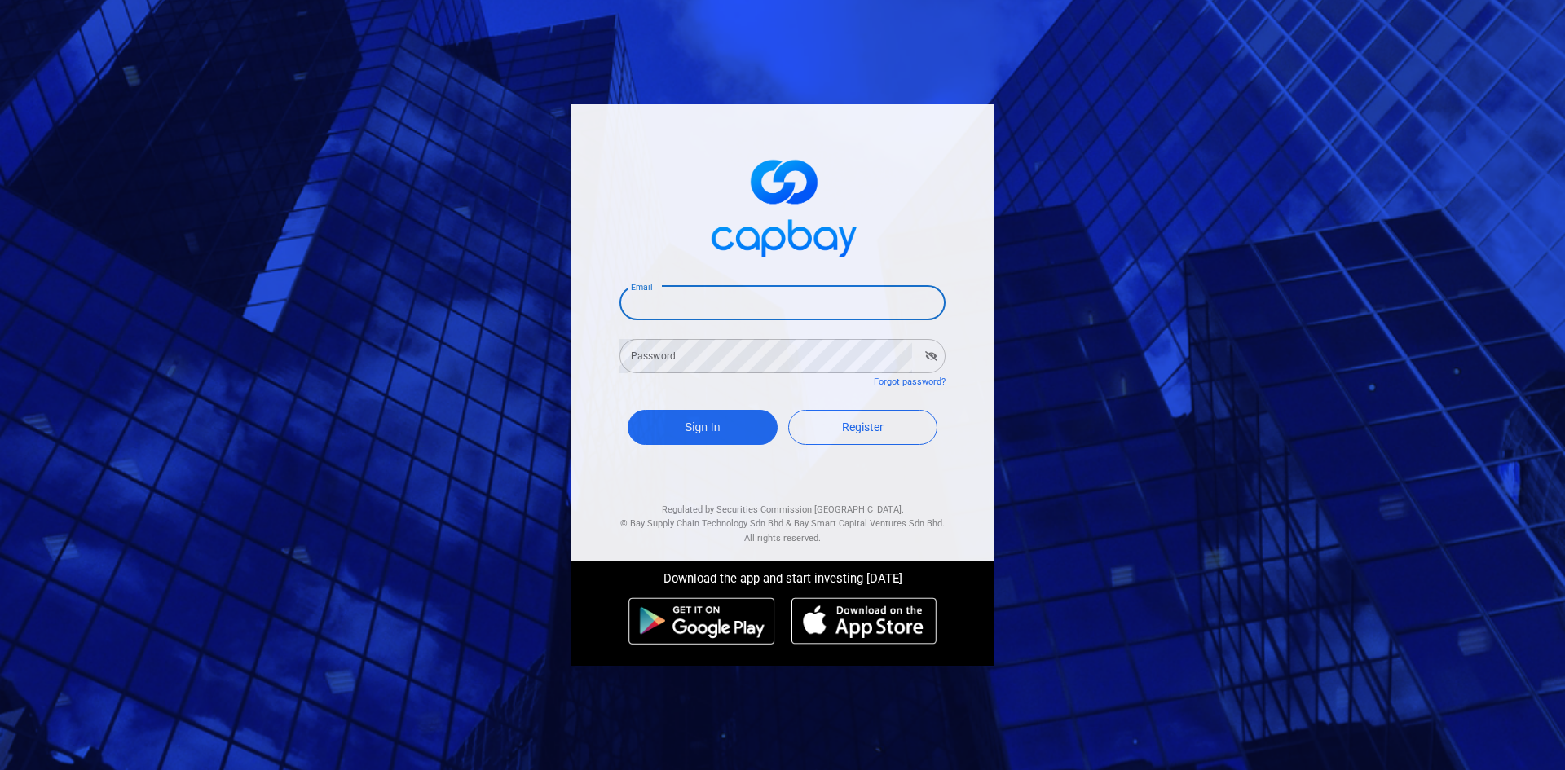
click at [677, 305] on input "Email" at bounding box center [783, 303] width 326 height 34
type input "[EMAIL_ADDRESS][DOMAIN_NAME]"
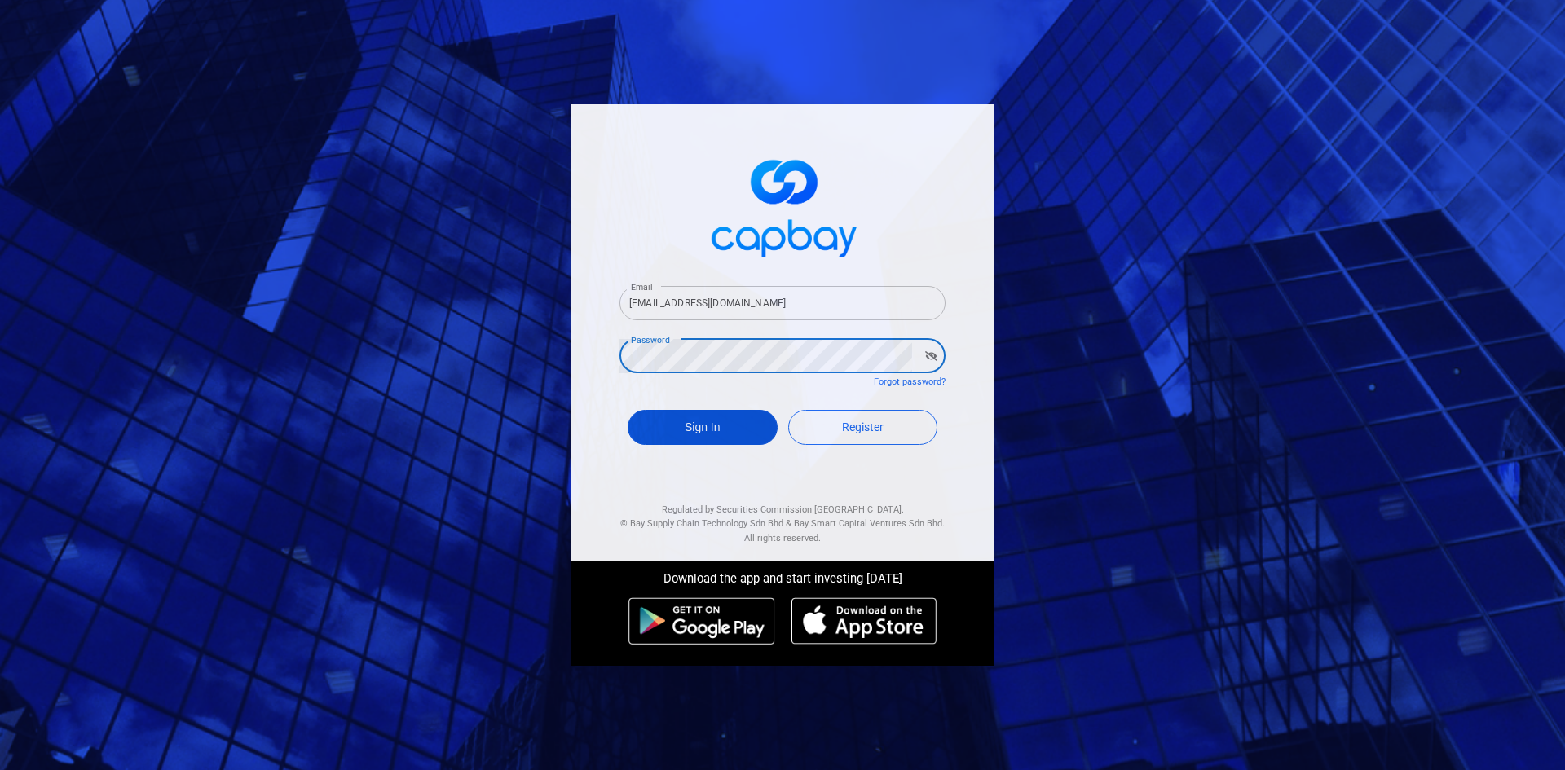
click at [703, 422] on button "Sign In" at bounding box center [703, 427] width 150 height 35
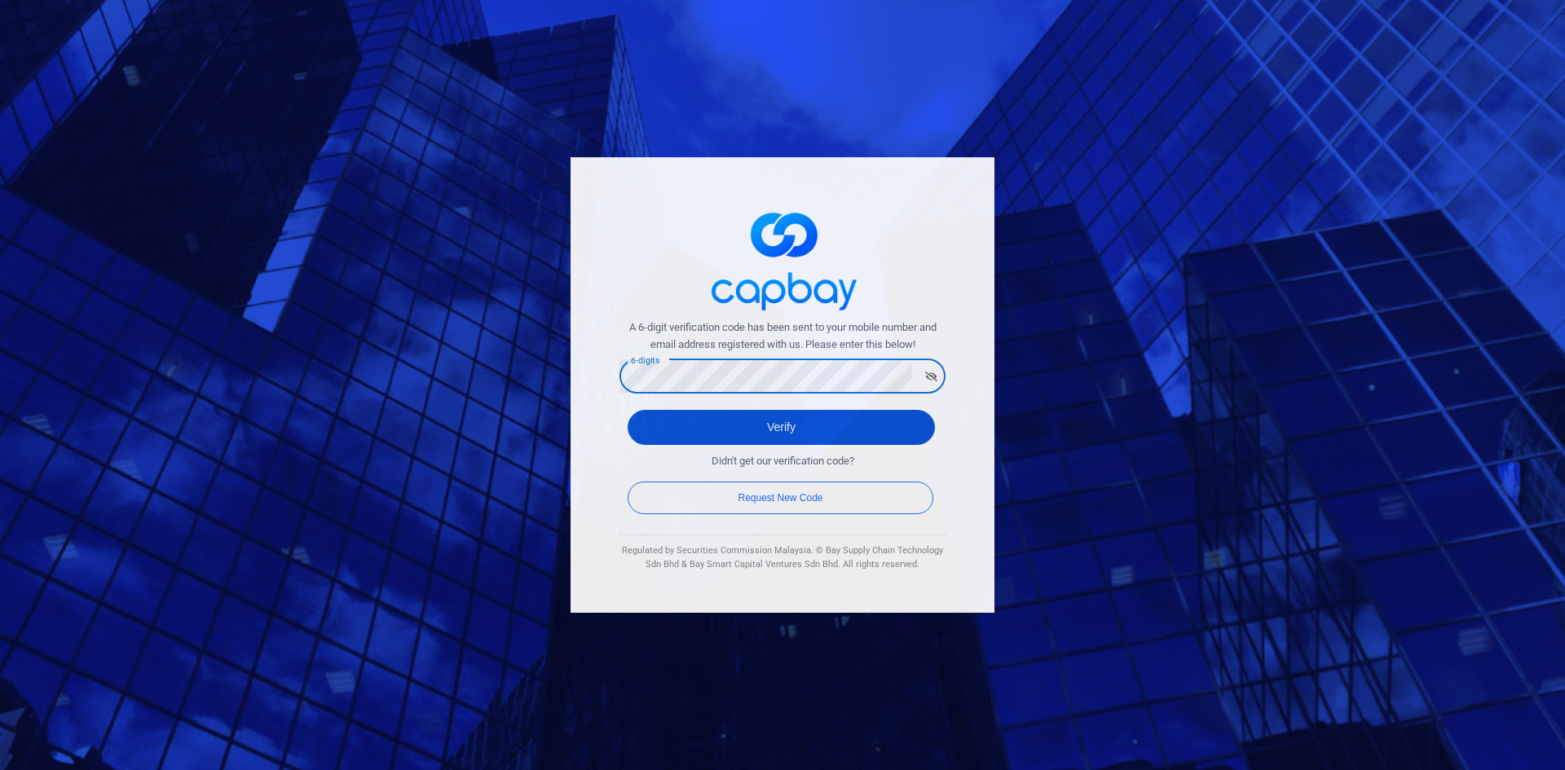
click at [788, 425] on button "Verify" at bounding box center [781, 427] width 307 height 35
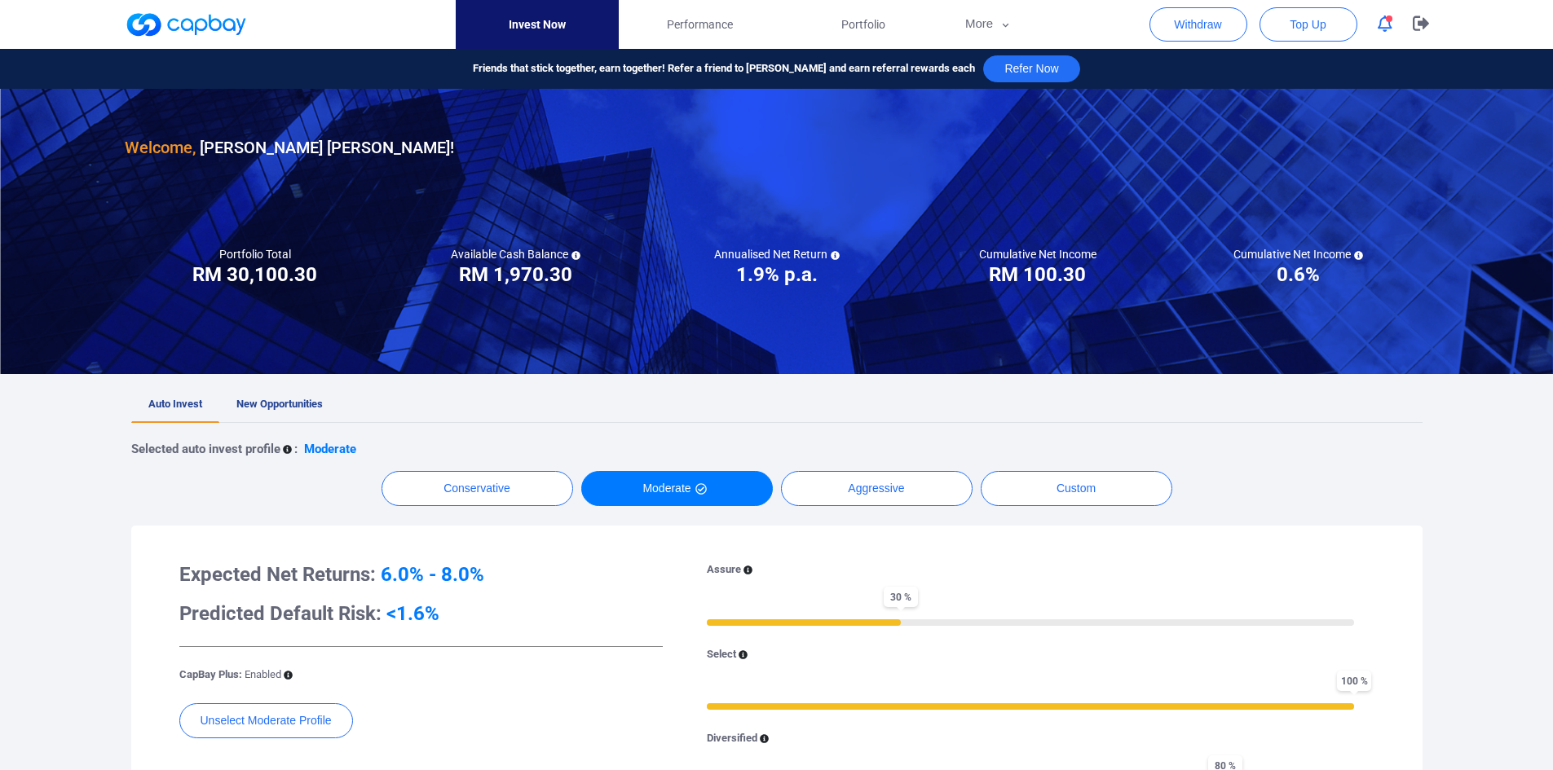
scroll to position [245, 0]
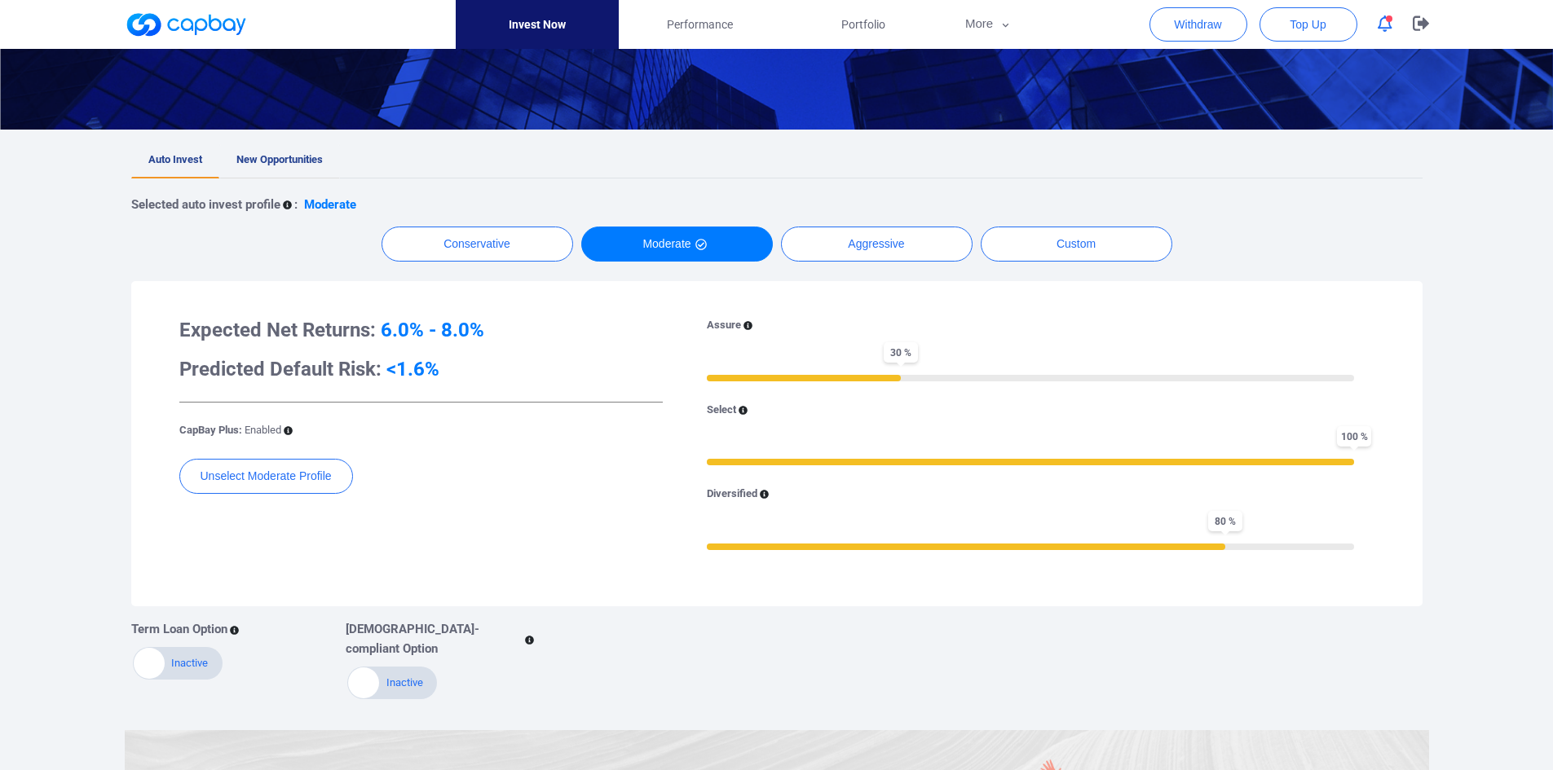
click at [285, 157] on span "New Opportunities" at bounding box center [279, 159] width 86 height 12
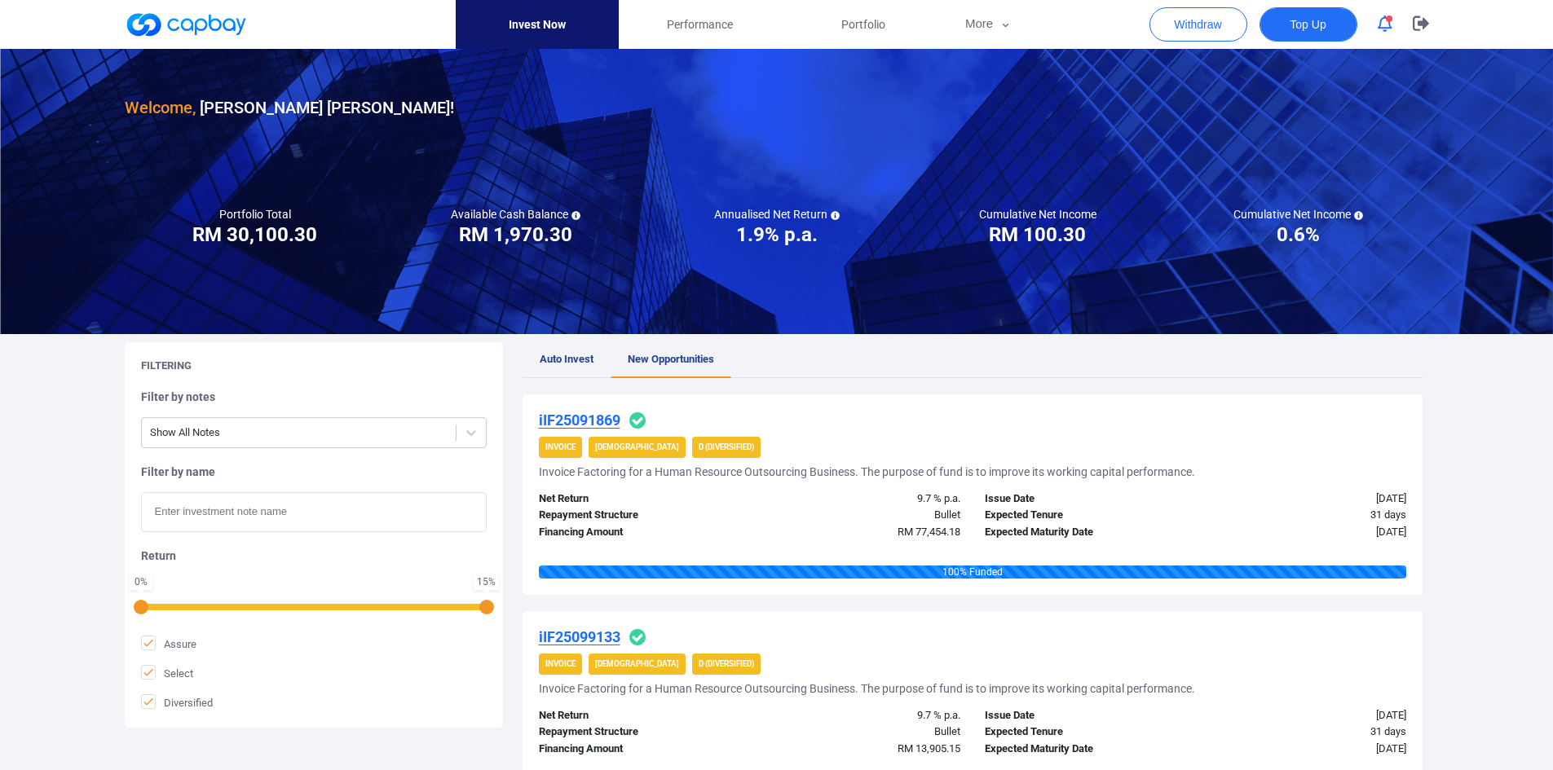
click at [1300, 35] on button "Top Up" at bounding box center [1308, 24] width 98 height 34
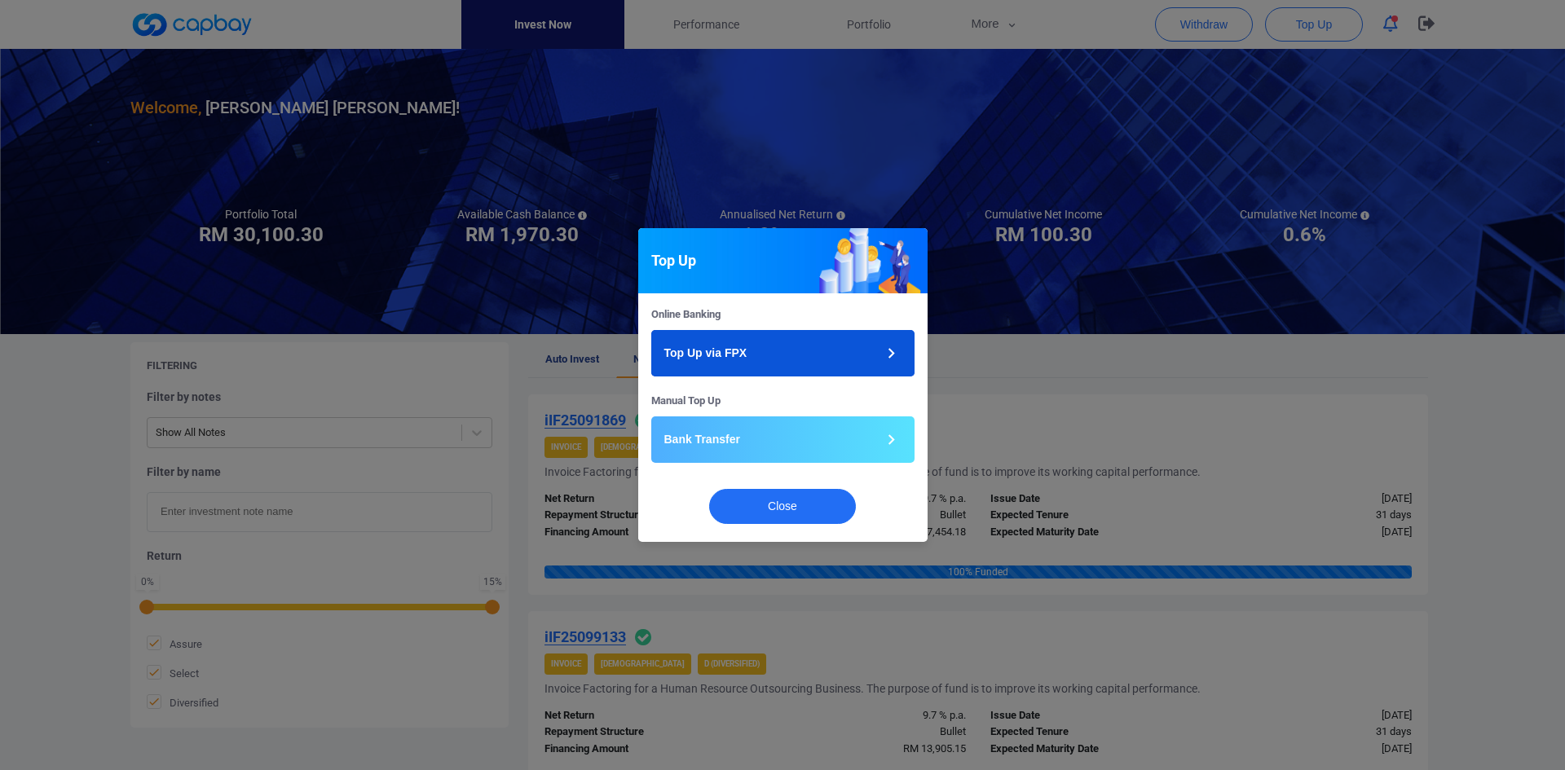
click at [796, 351] on button "Top Up via FPX" at bounding box center [782, 353] width 263 height 46
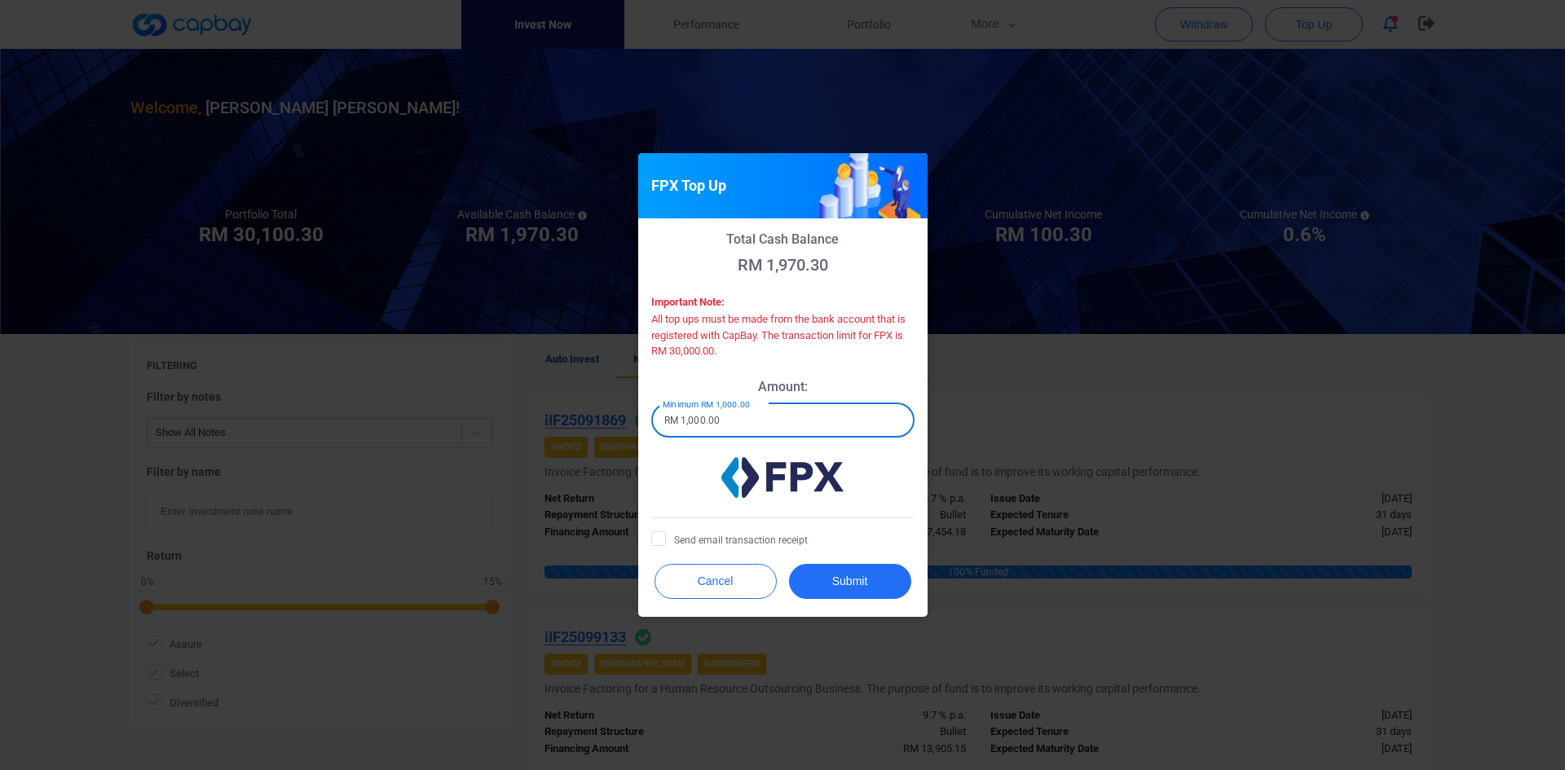
drag, startPoint x: 741, startPoint y: 423, endPoint x: 587, endPoint y: 422, distance: 154.1
click at [587, 422] on div "FPX Top Up Total Cash Balance RM 1,970.30 Important Note: All top ups must be m…" at bounding box center [782, 385] width 1565 height 770
type input "RM 10,000"
click at [803, 538] on span "Send email transaction receipt" at bounding box center [729, 540] width 157 height 16
click at [0, 0] on input "Send email transaction receipt" at bounding box center [0, 0] width 0 height 0
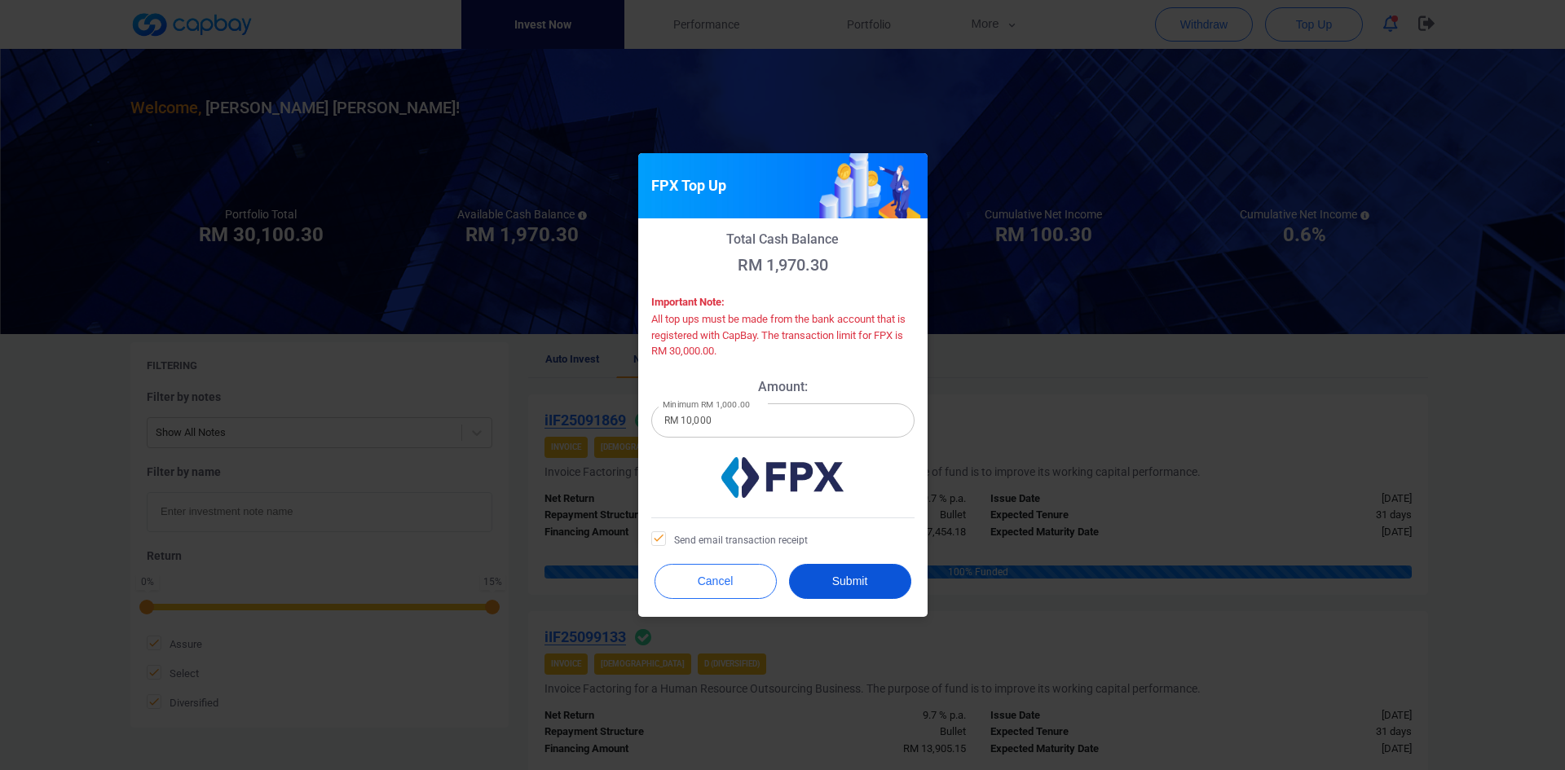
click at [836, 577] on button "Submit" at bounding box center [850, 581] width 122 height 35
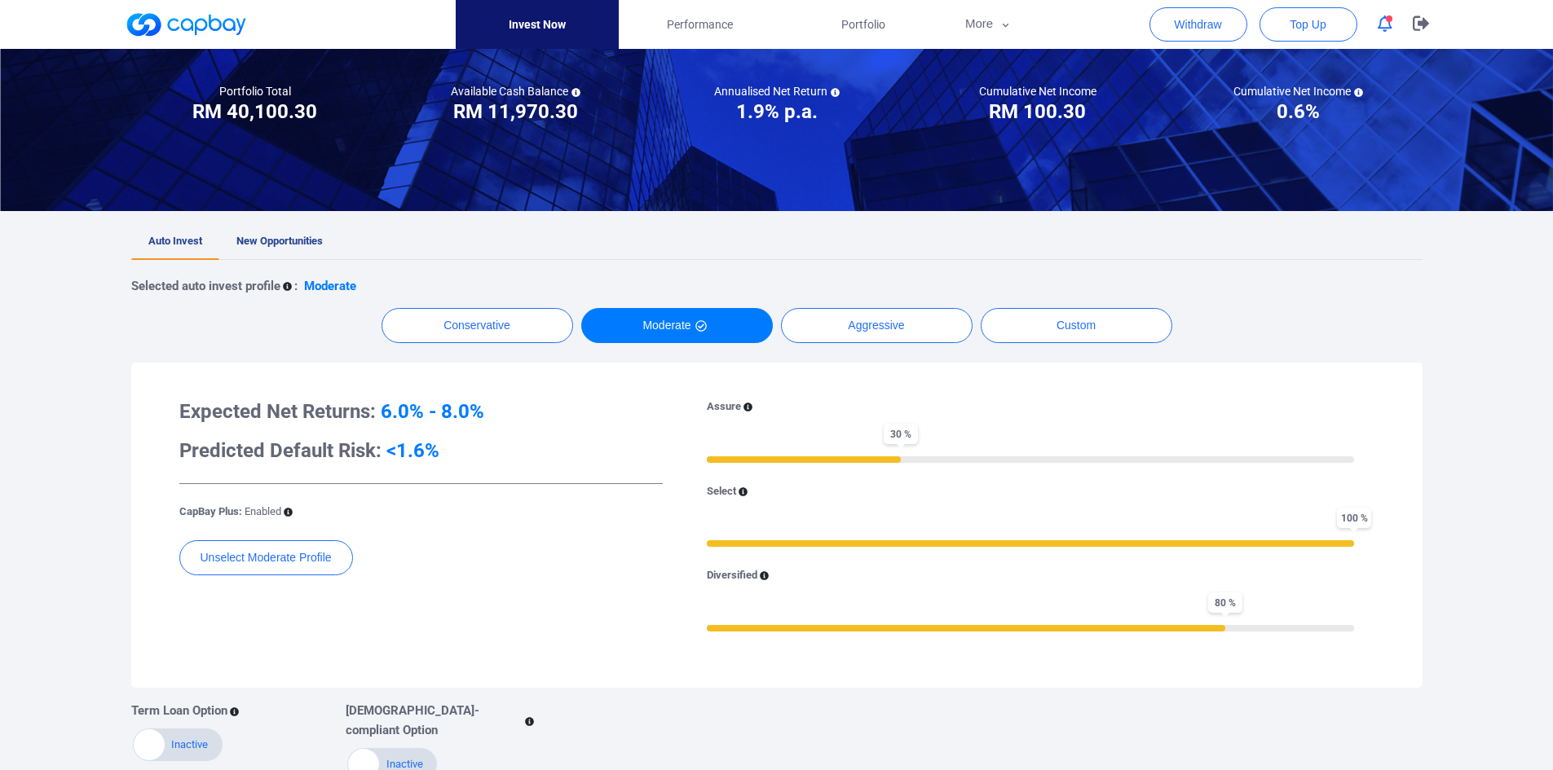
scroll to position [245, 0]
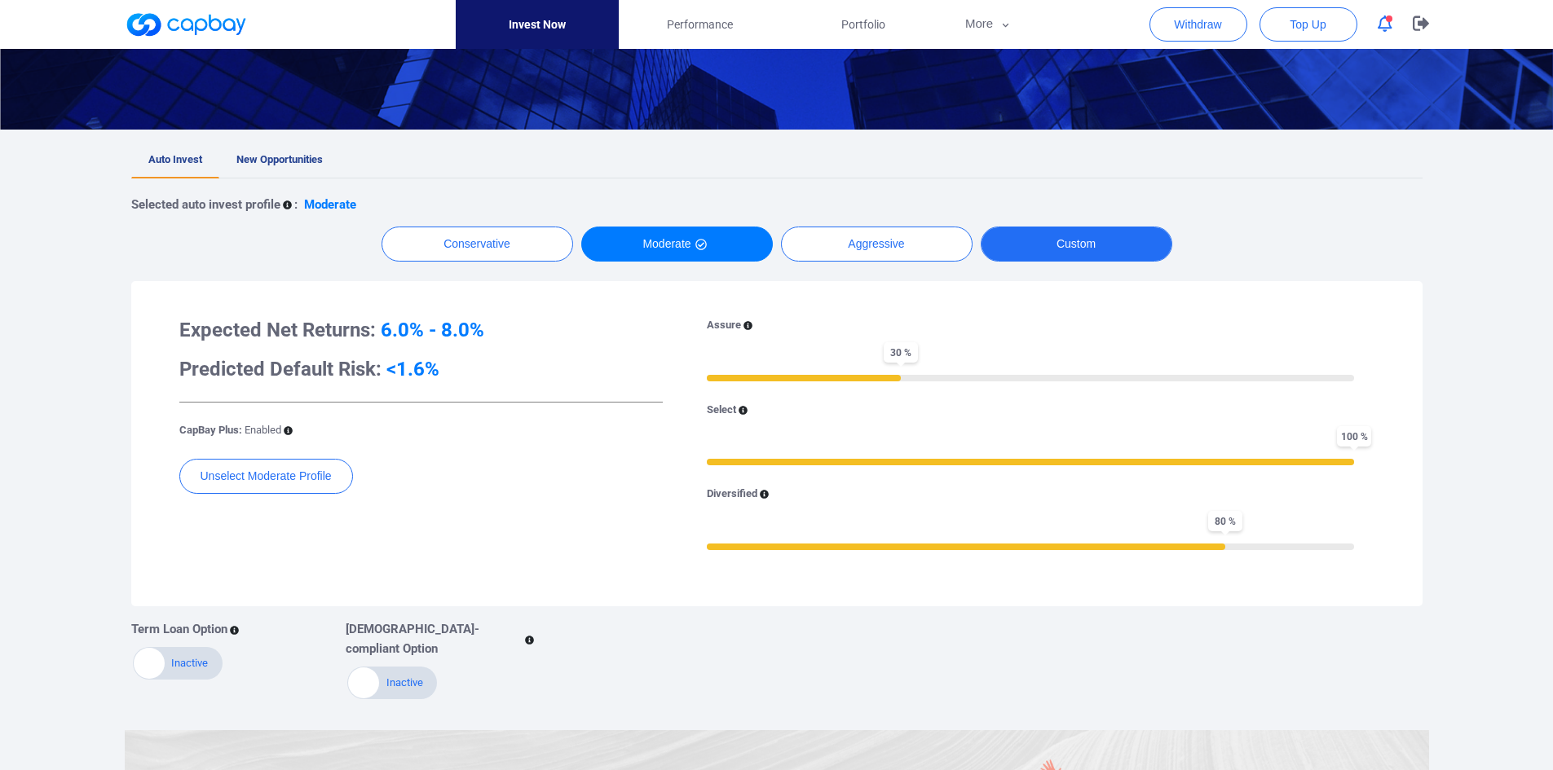
click at [1078, 254] on button "Custom" at bounding box center [1077, 244] width 192 height 35
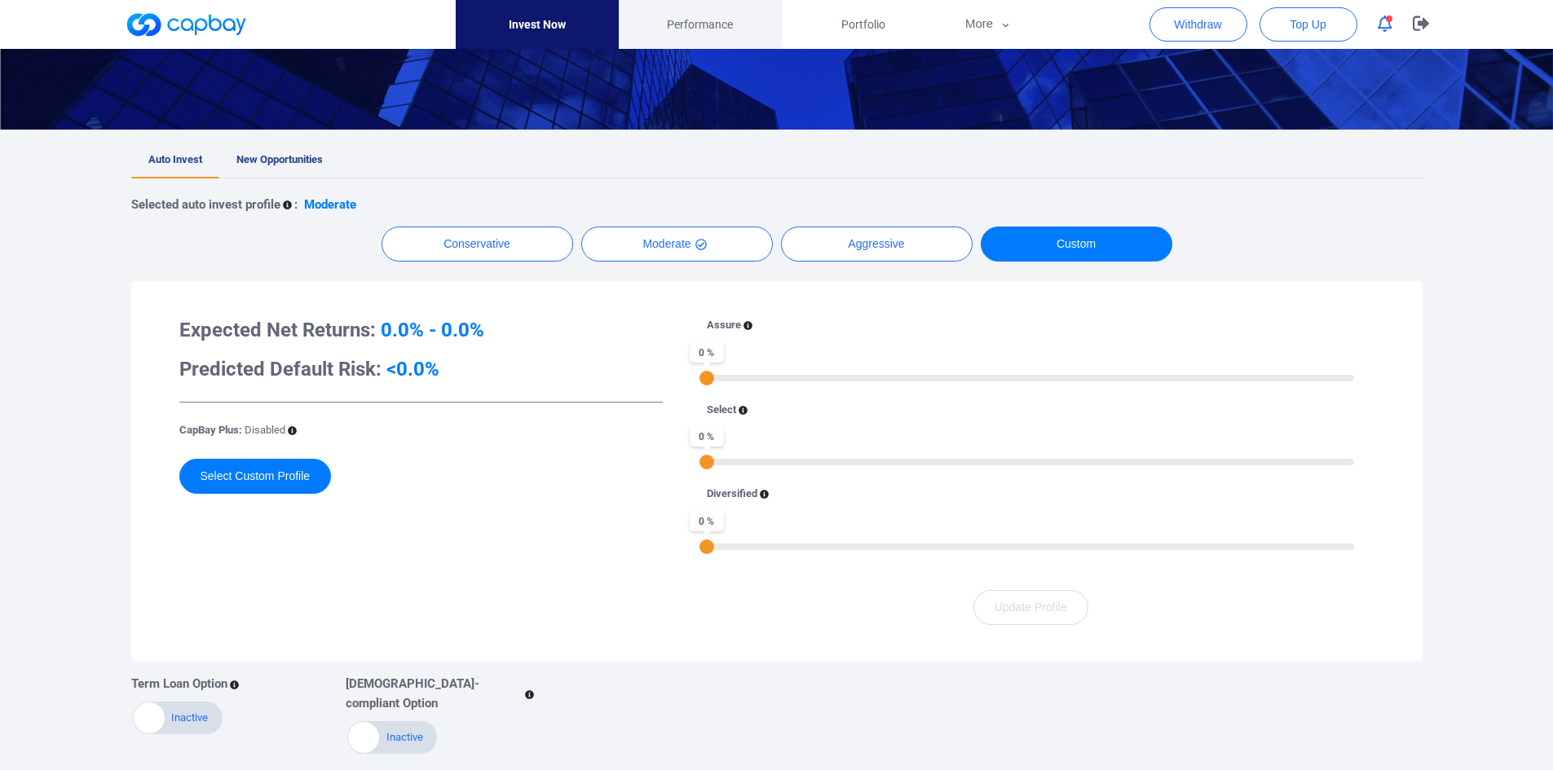
click at [727, 10] on link "Performance" at bounding box center [700, 24] width 163 height 49
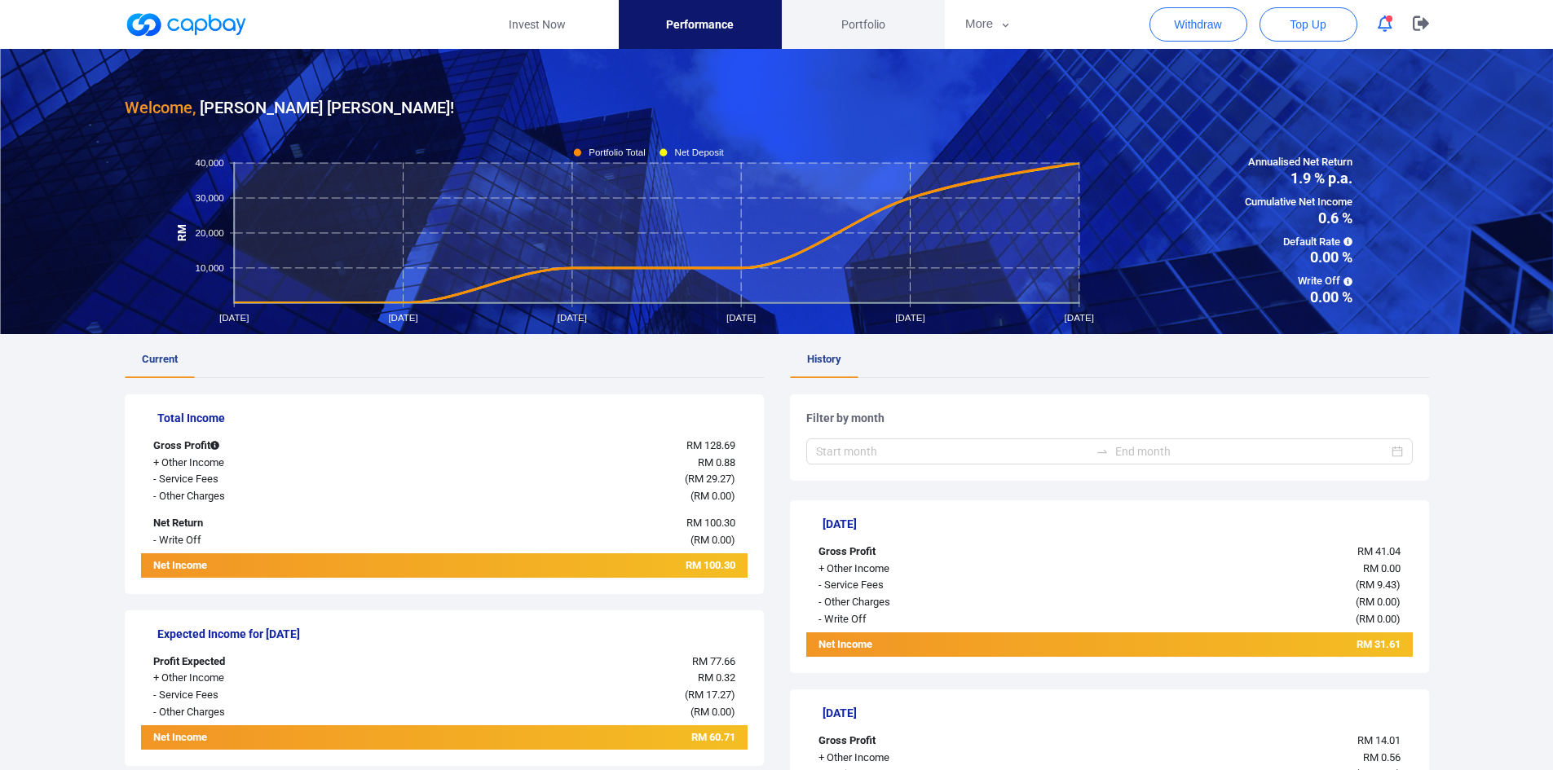
click at [843, 18] on span "Portfolio" at bounding box center [863, 24] width 44 height 18
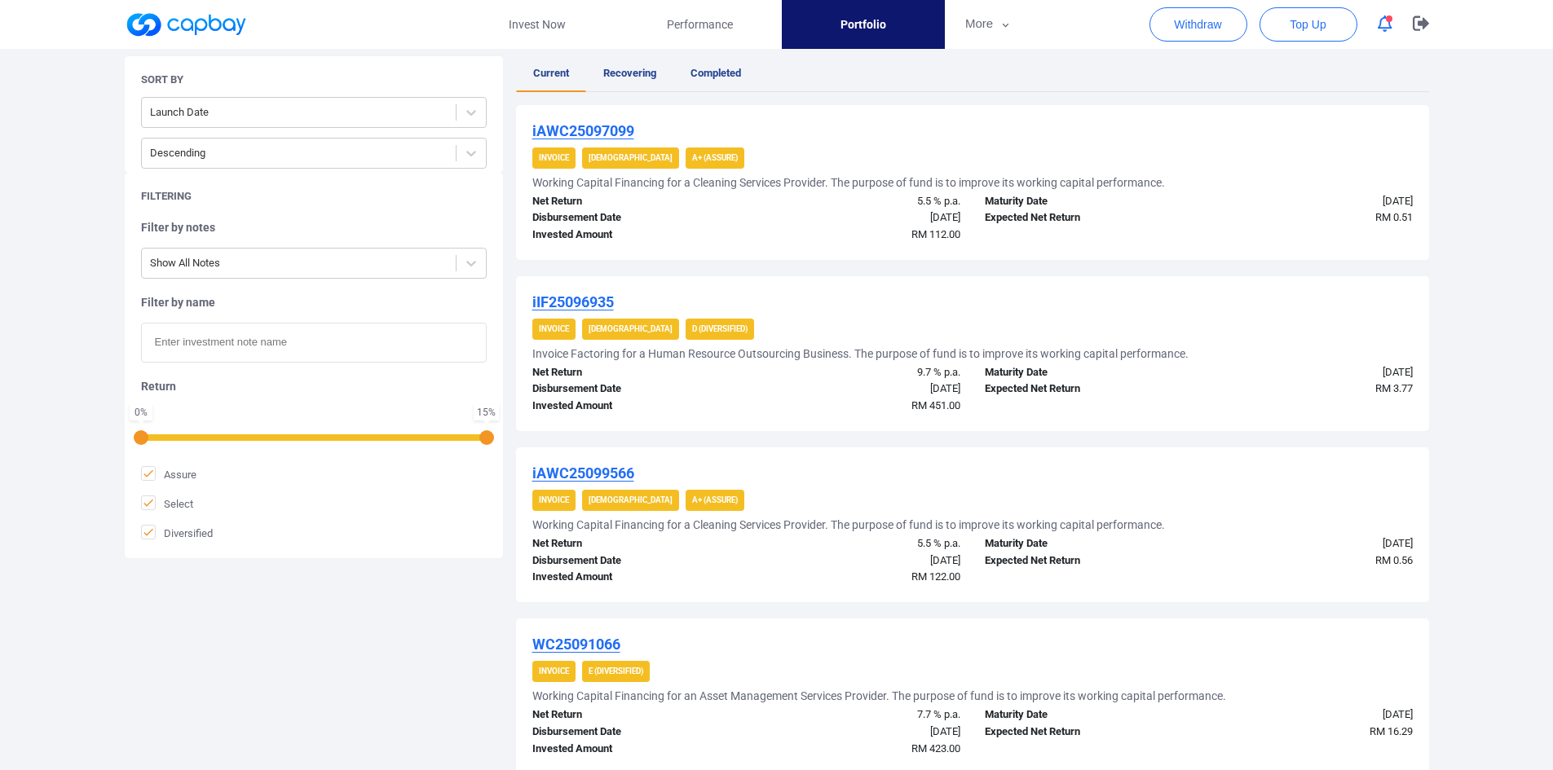
scroll to position [245, 0]
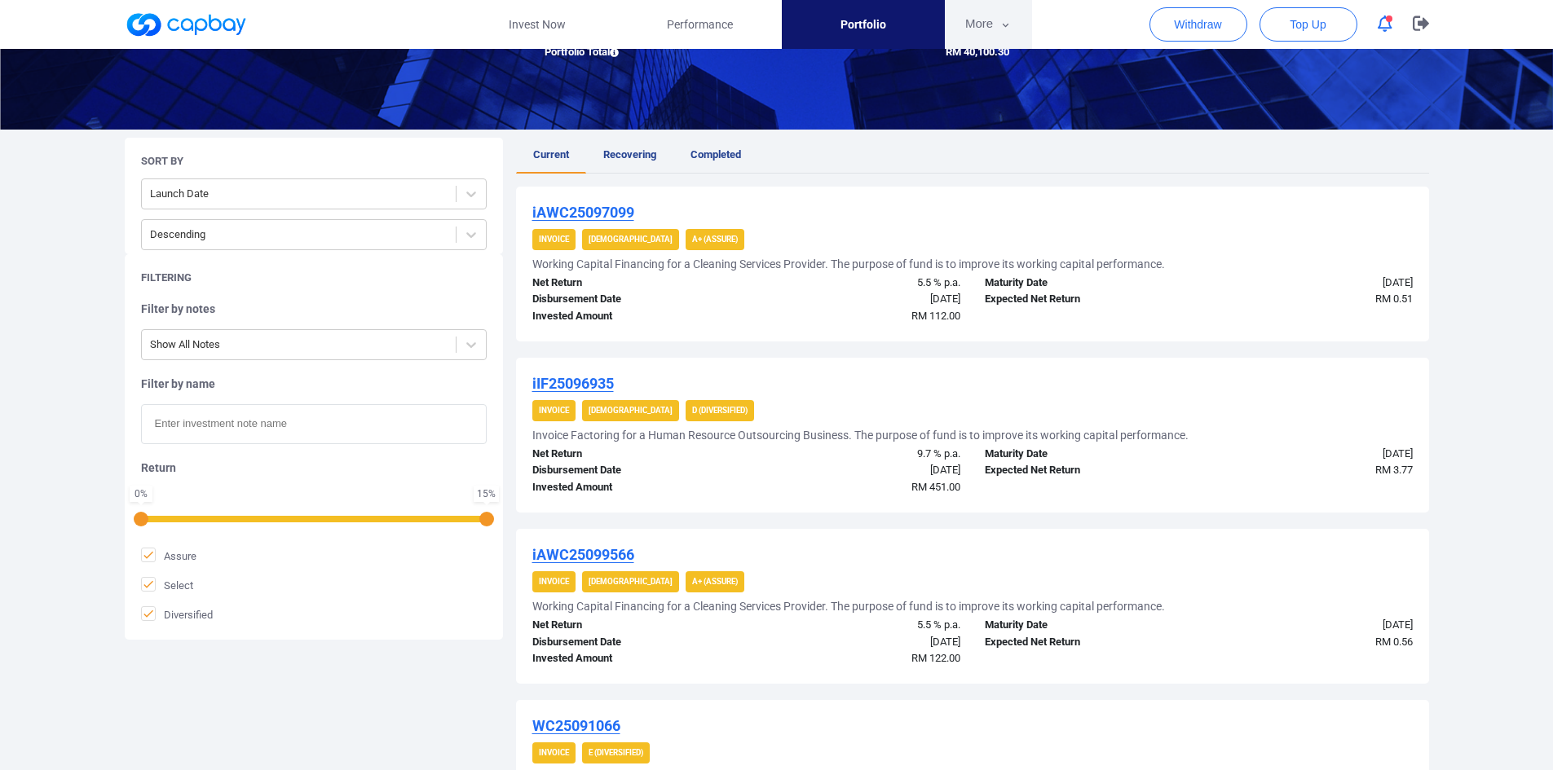
click at [1000, 24] on icon "button" at bounding box center [1005, 25] width 12 height 15
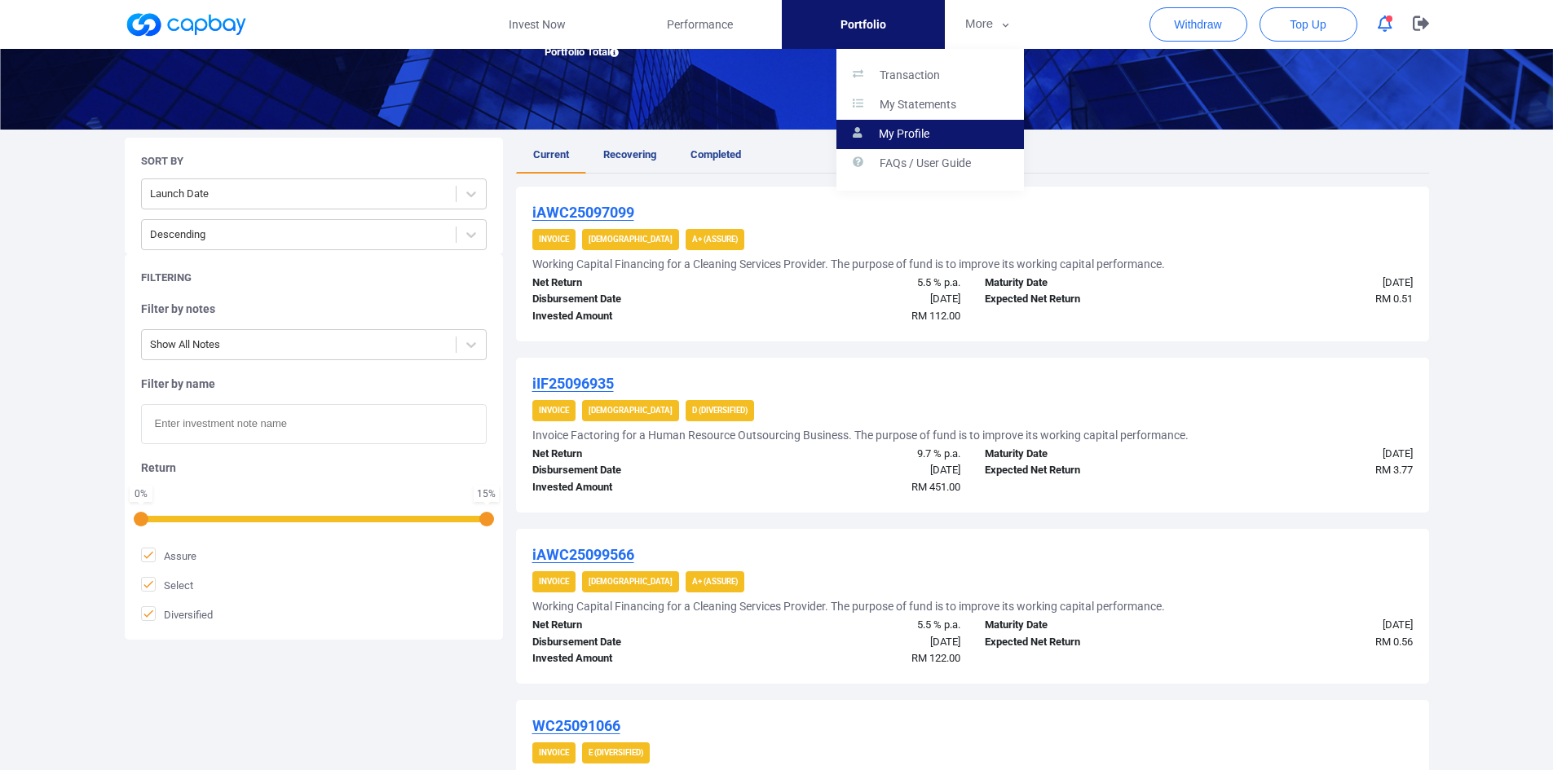
click at [959, 121] on link "My Profile" at bounding box center [929, 134] width 187 height 29
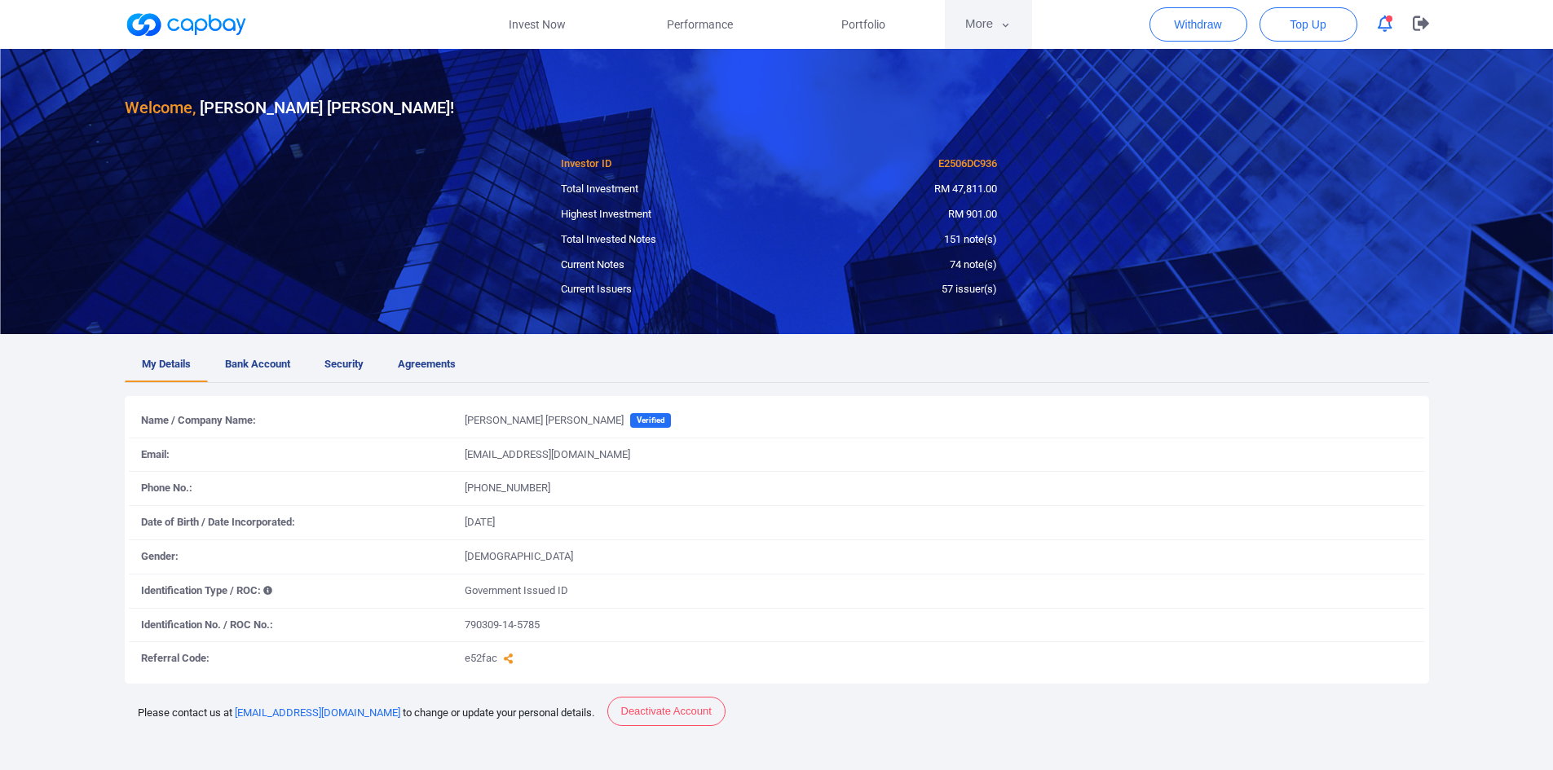
click at [1003, 30] on icon "button" at bounding box center [1005, 25] width 12 height 15
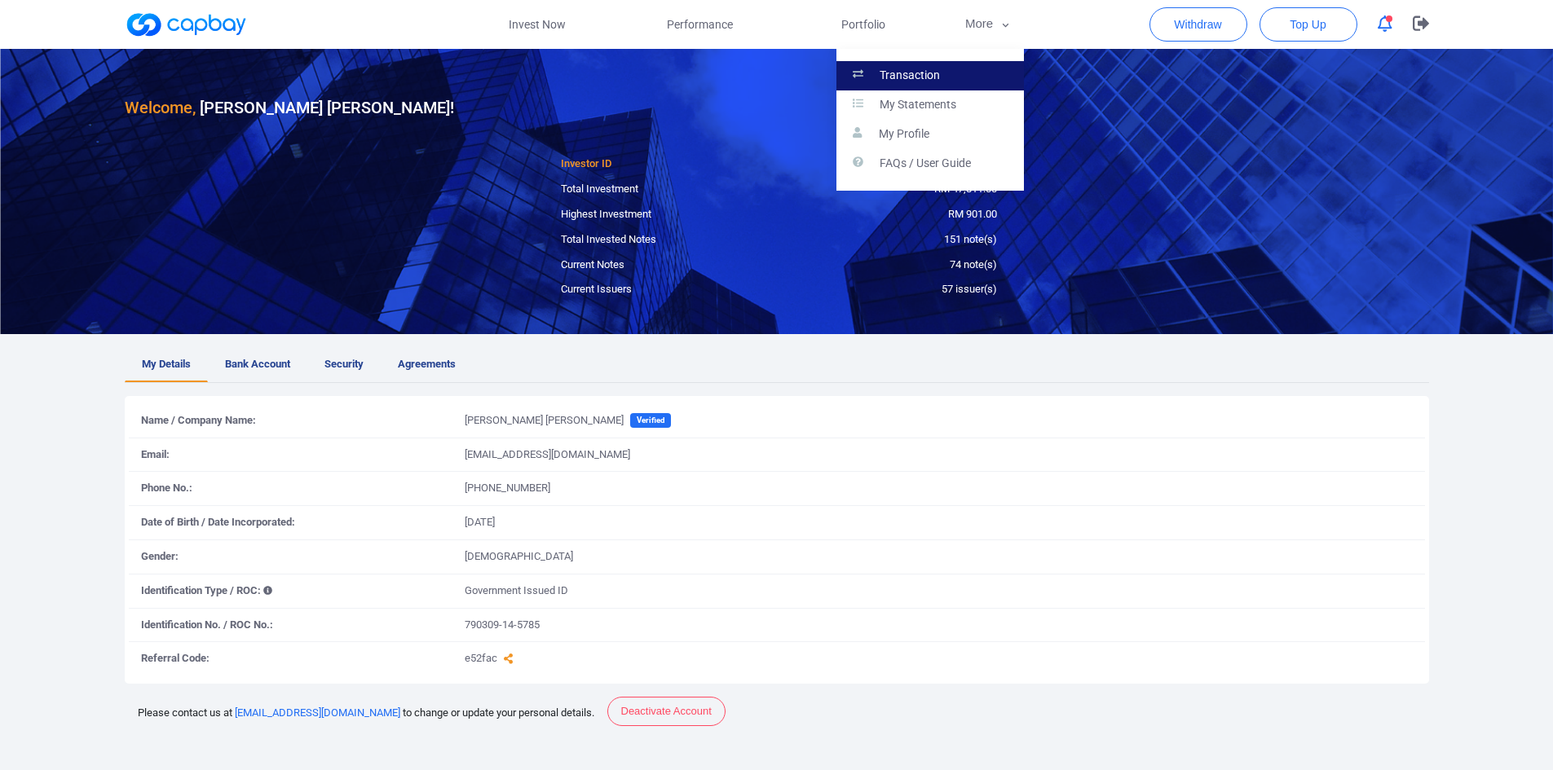
click at [959, 73] on link "Transaction" at bounding box center [929, 75] width 187 height 29
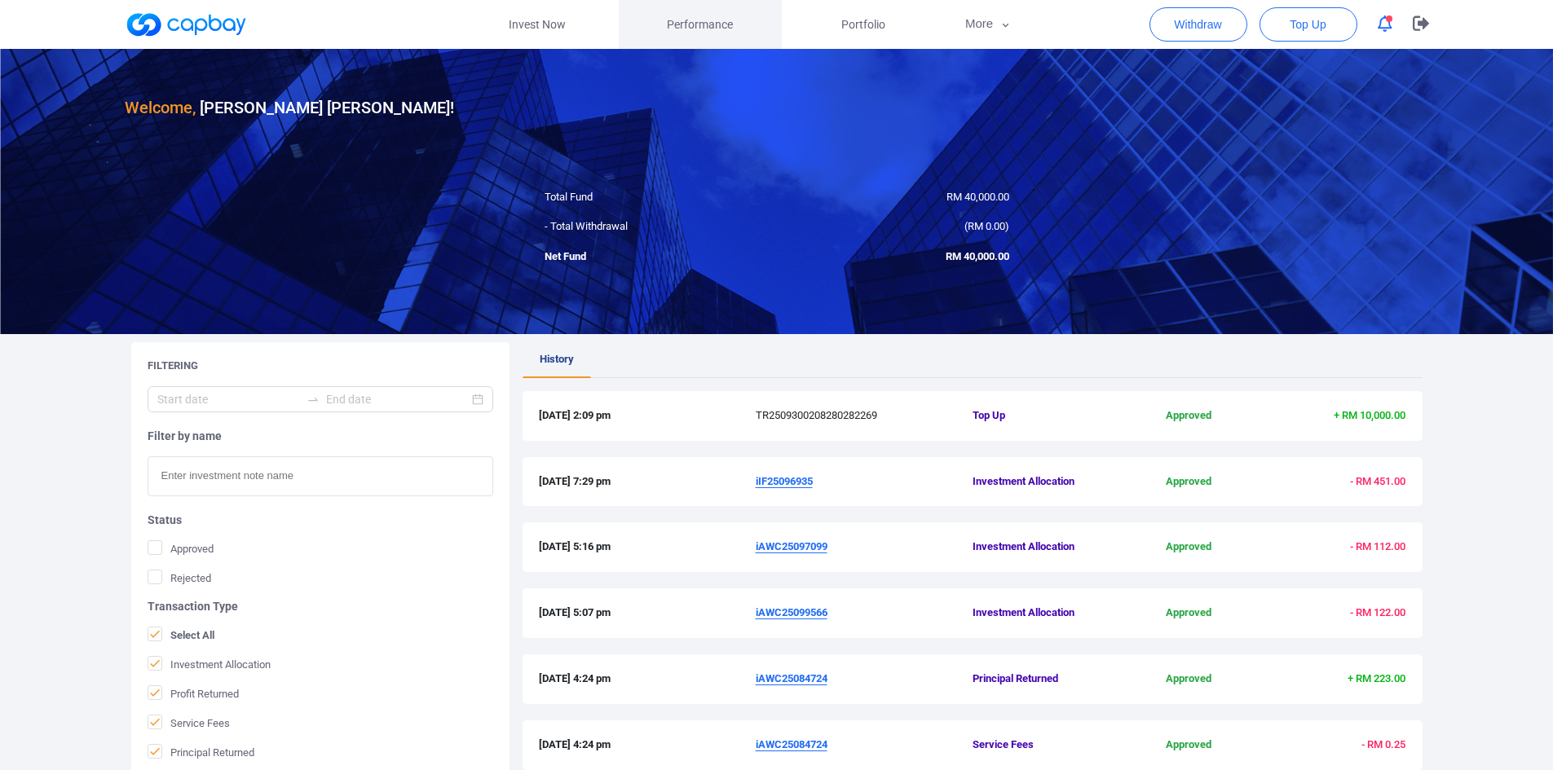
click at [686, 27] on span "Performance" at bounding box center [700, 24] width 66 height 18
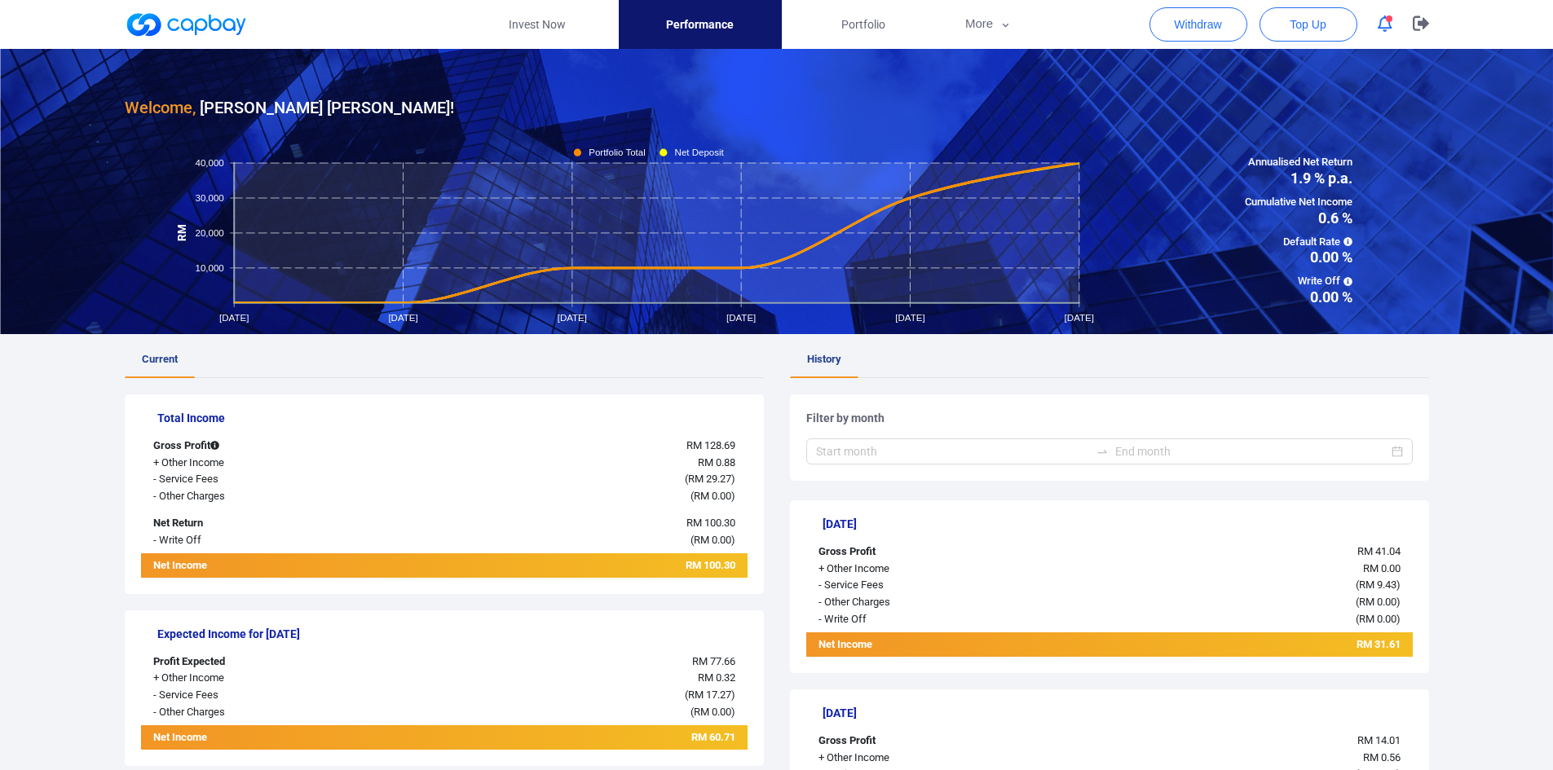
click at [1394, 20] on button "button" at bounding box center [1385, 23] width 31 height 25
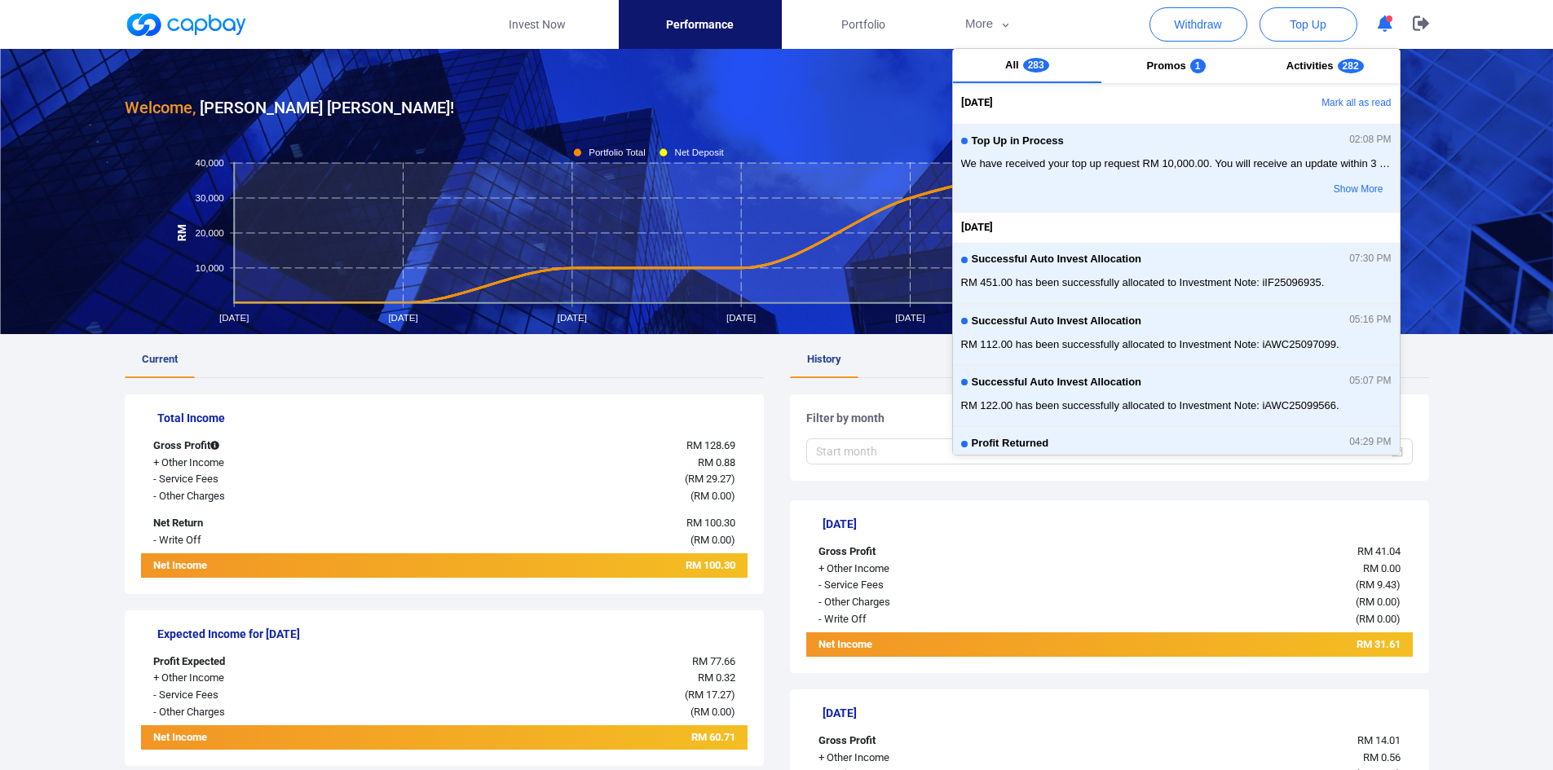
click at [1502, 386] on div "Welcome, Raymond Teoh Joo Han ! Profit Return Apr 2025 May 2025 Jun 2025 Jul 20…" at bounding box center [776, 535] width 1553 height 973
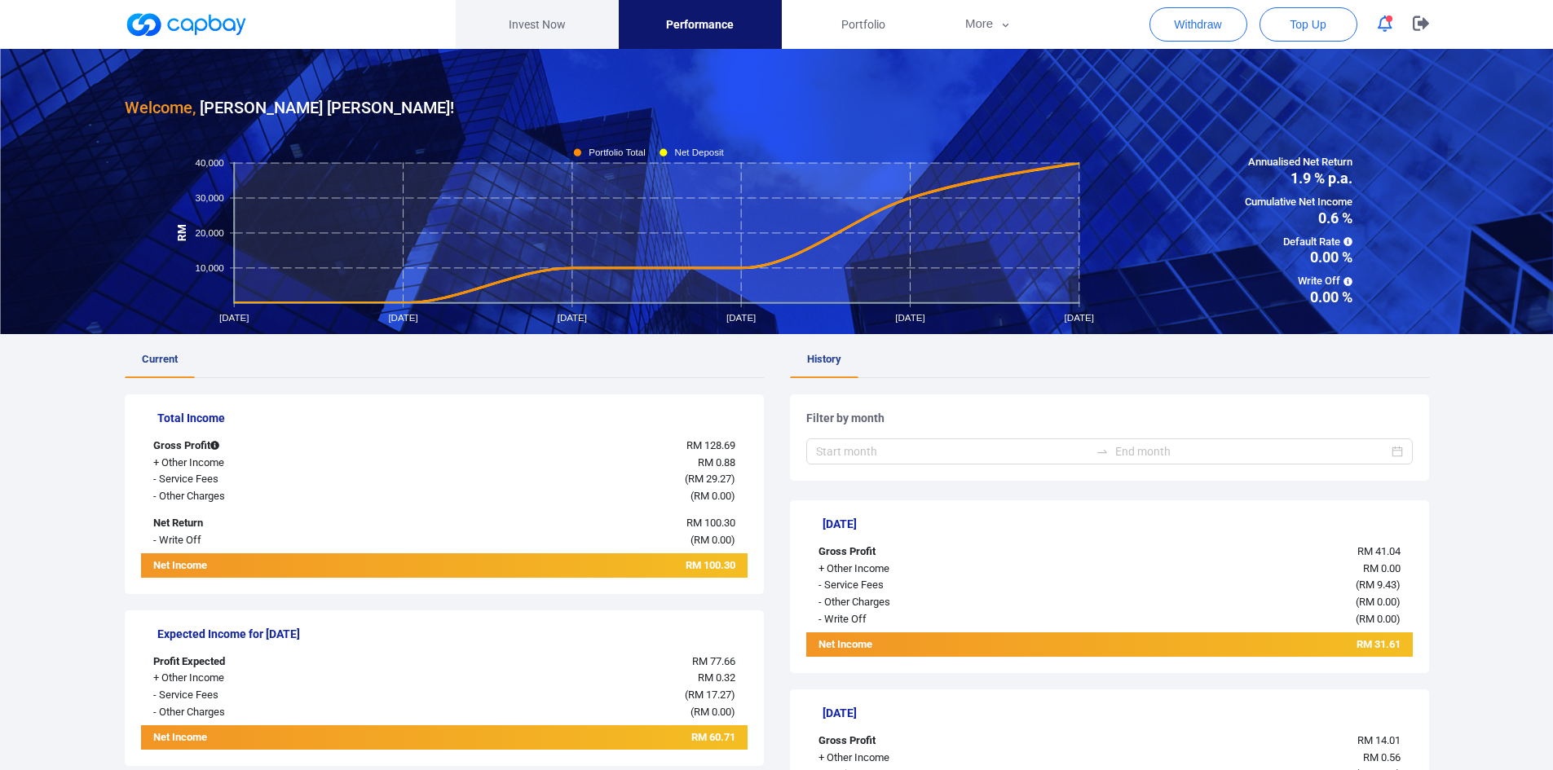
click at [544, 28] on link "Invest Now" at bounding box center [537, 24] width 163 height 49
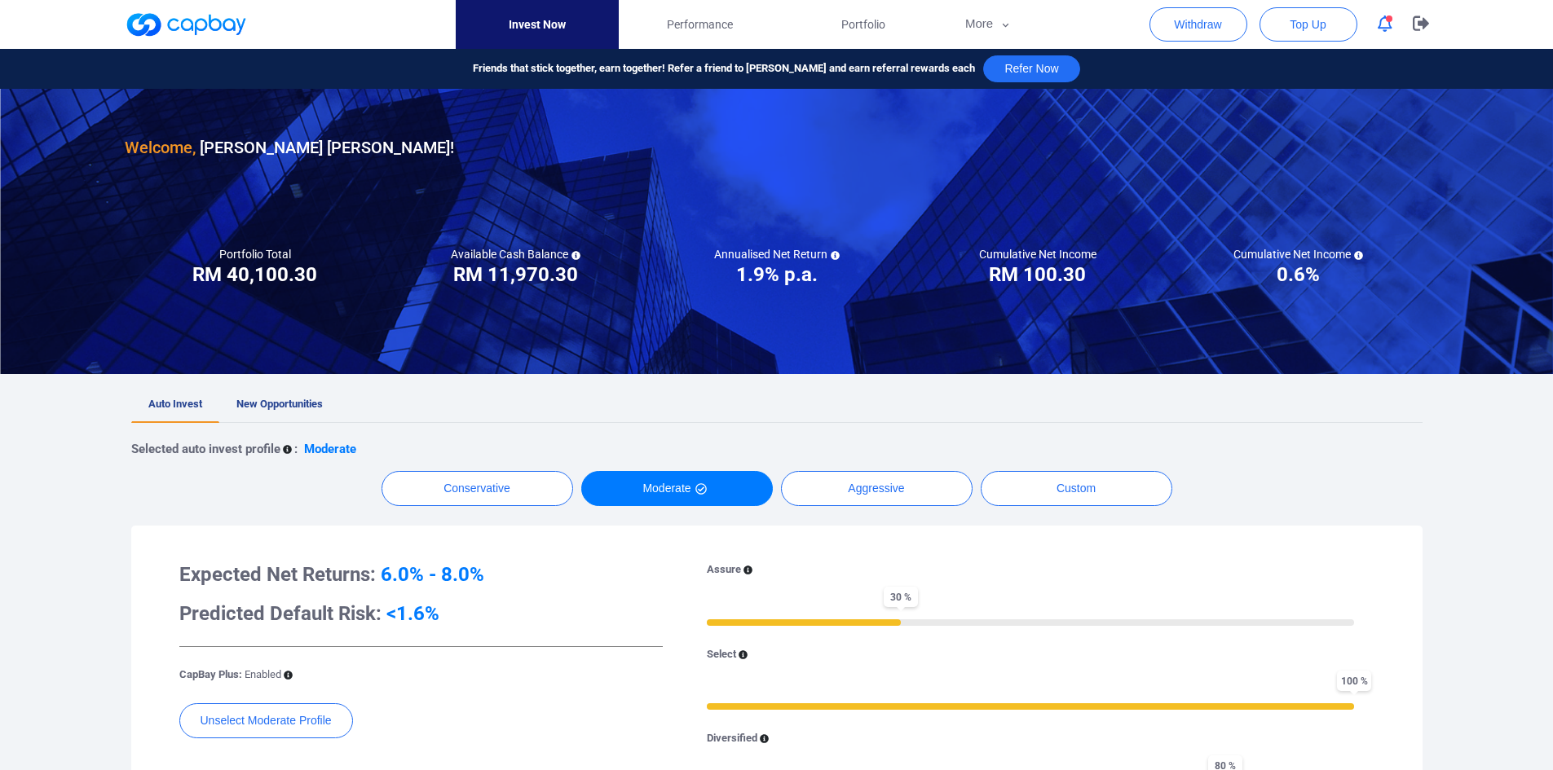
scroll to position [163, 0]
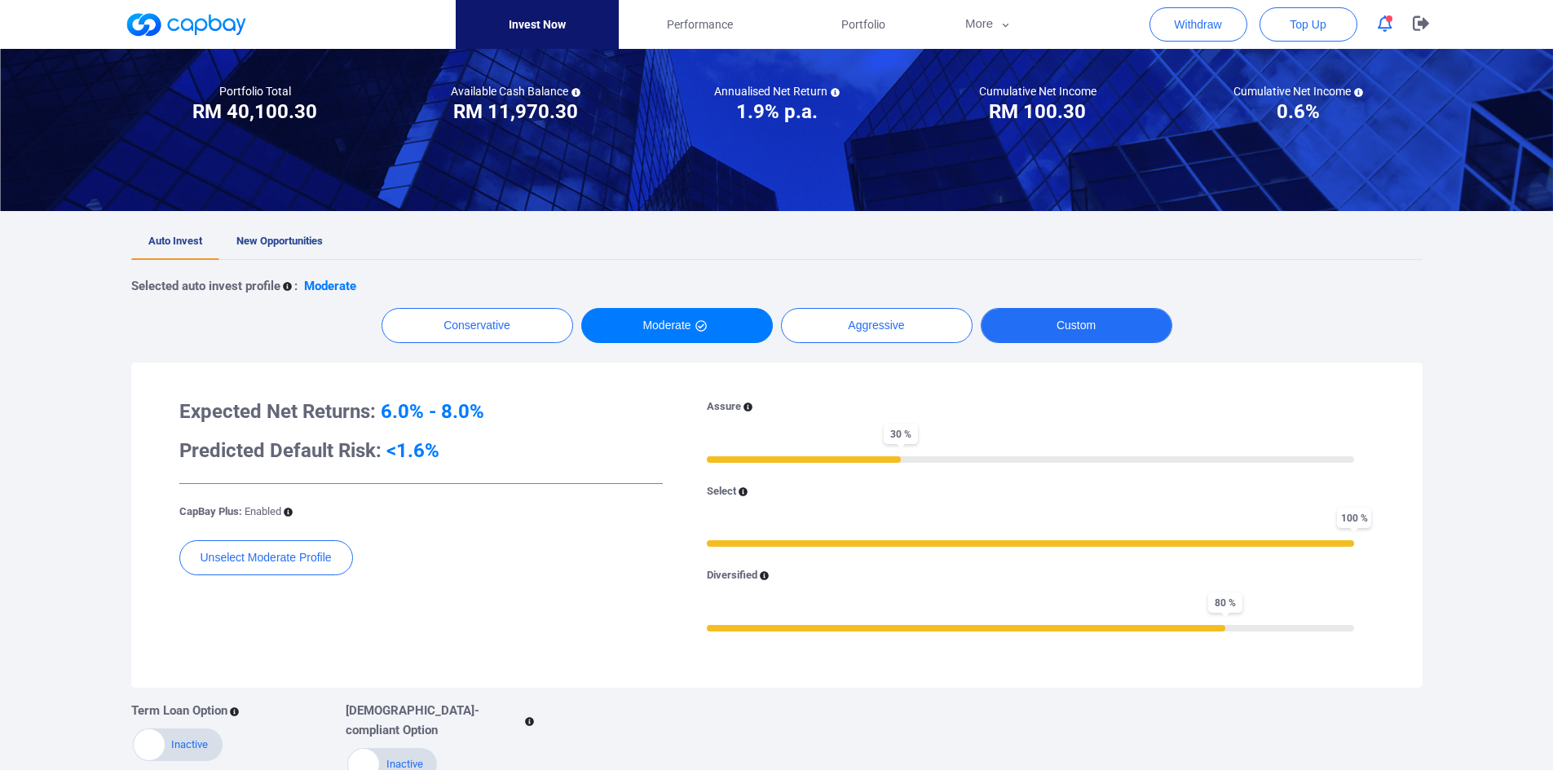
click at [1096, 336] on button "Custom" at bounding box center [1077, 325] width 192 height 35
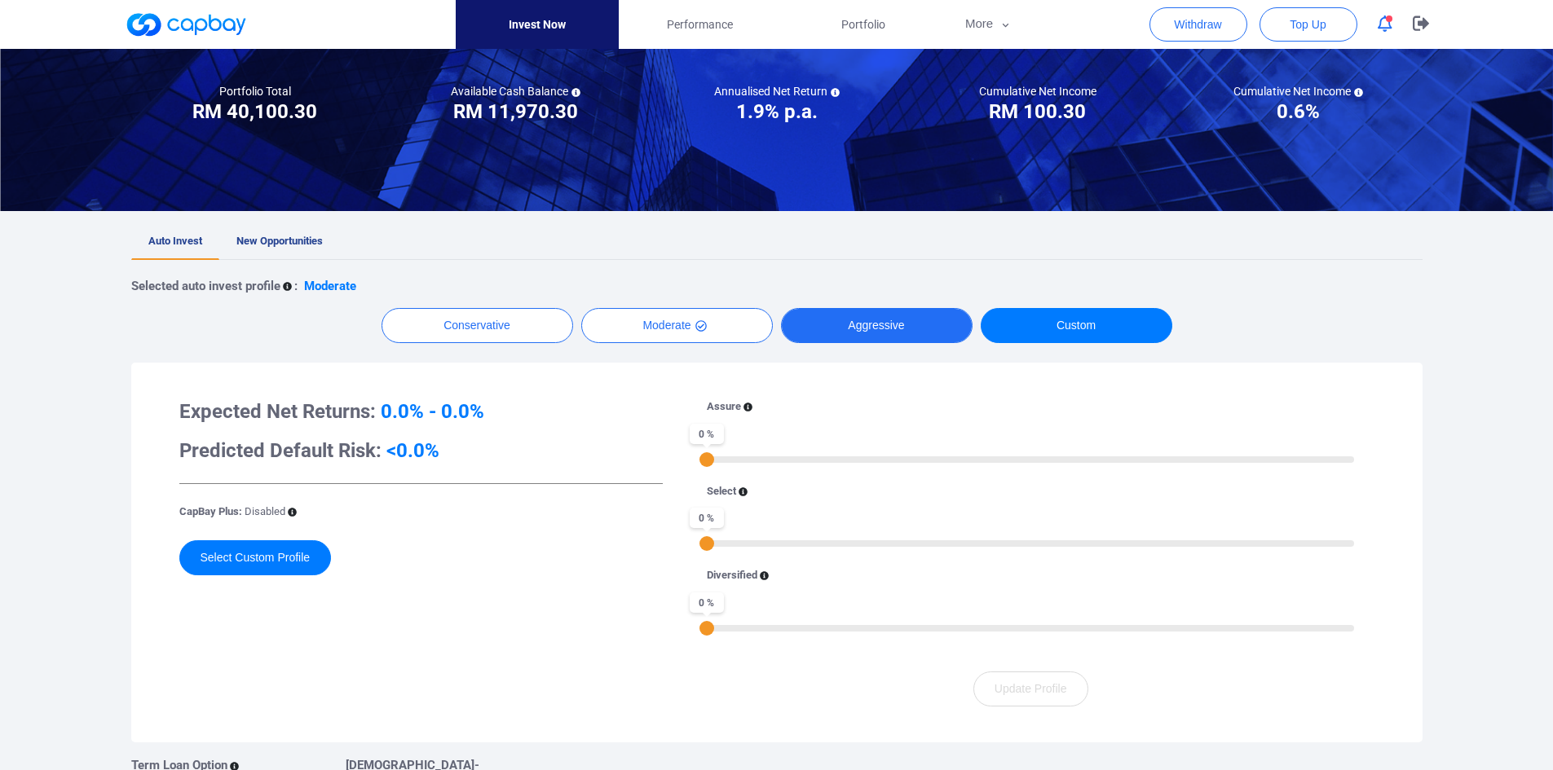
click at [883, 337] on button "Aggressive" at bounding box center [877, 325] width 192 height 35
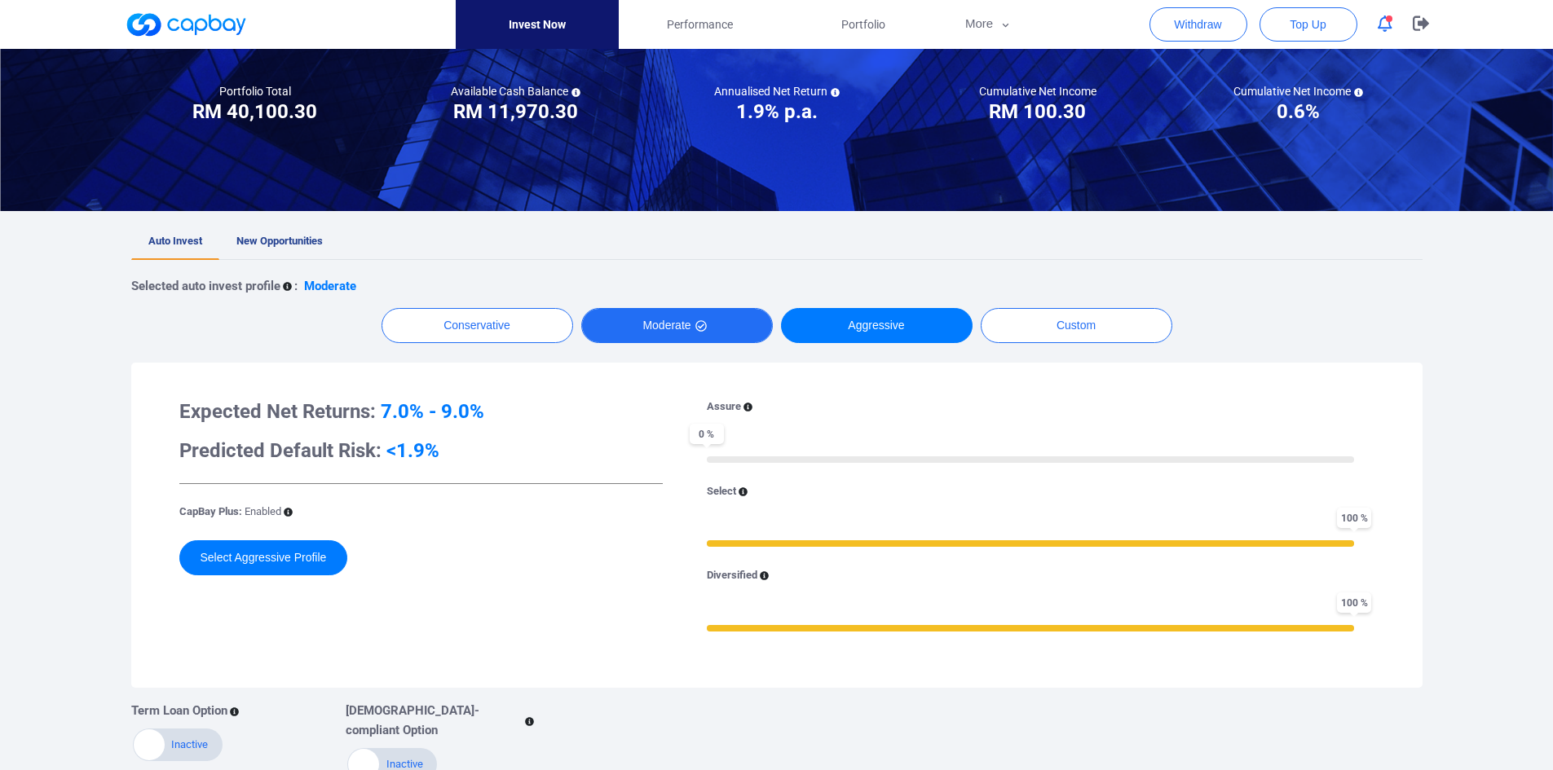
click at [718, 328] on button "Moderate" at bounding box center [677, 325] width 192 height 35
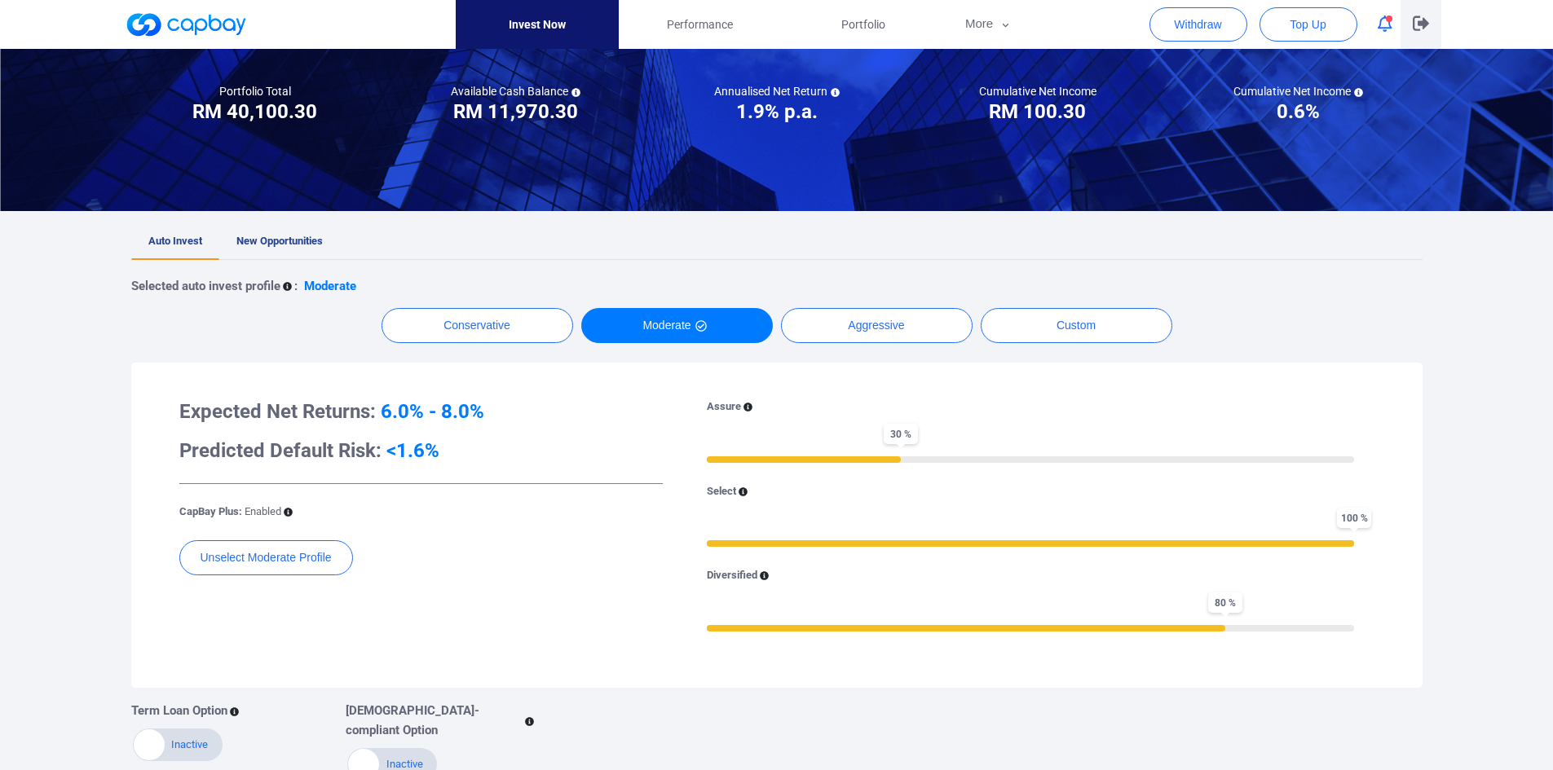
click at [1418, 28] on icon "button" at bounding box center [1421, 22] width 16 height 15
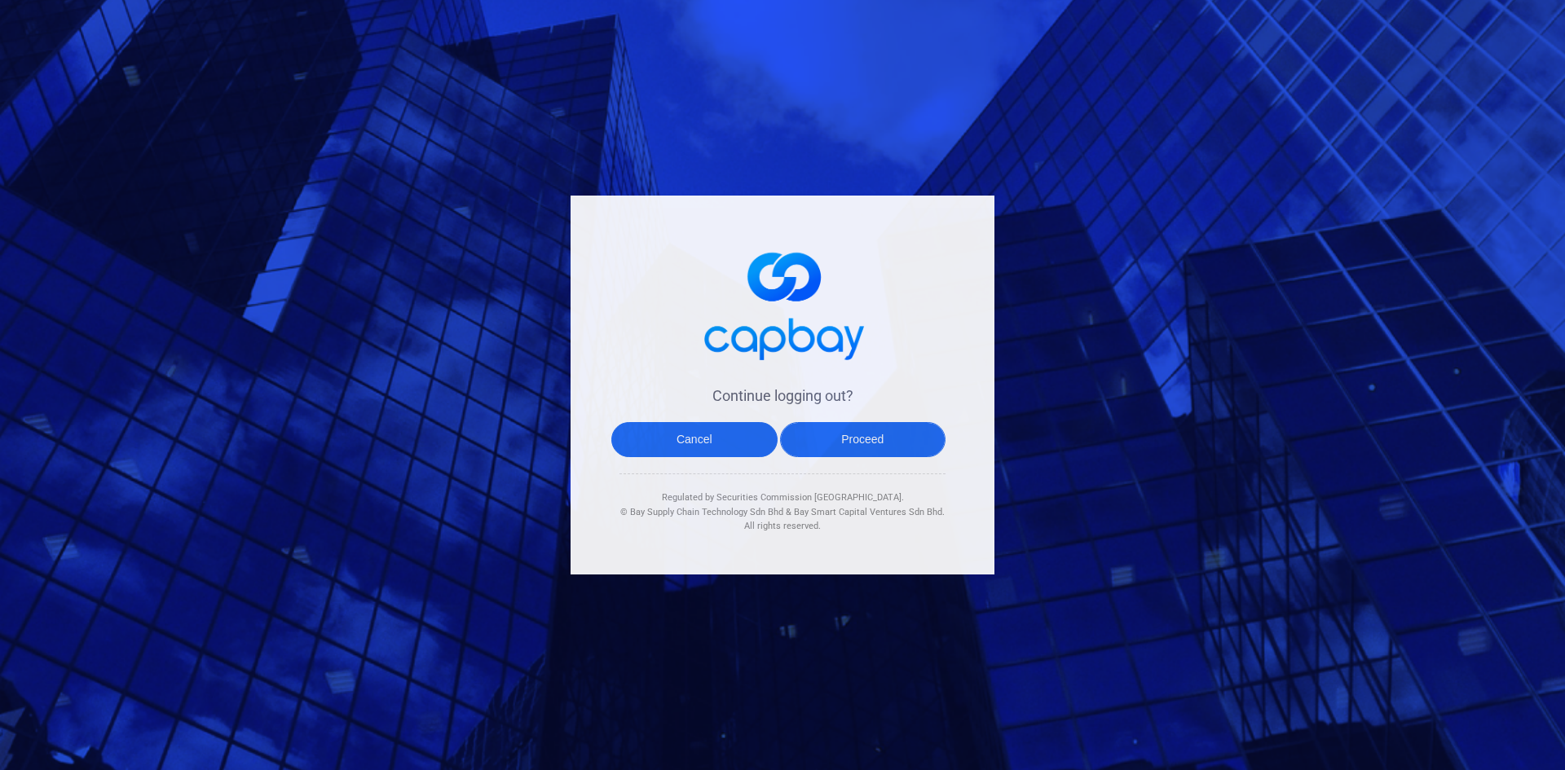
click at [831, 443] on button "Proceed" at bounding box center [863, 439] width 166 height 35
